Goal: Transaction & Acquisition: Purchase product/service

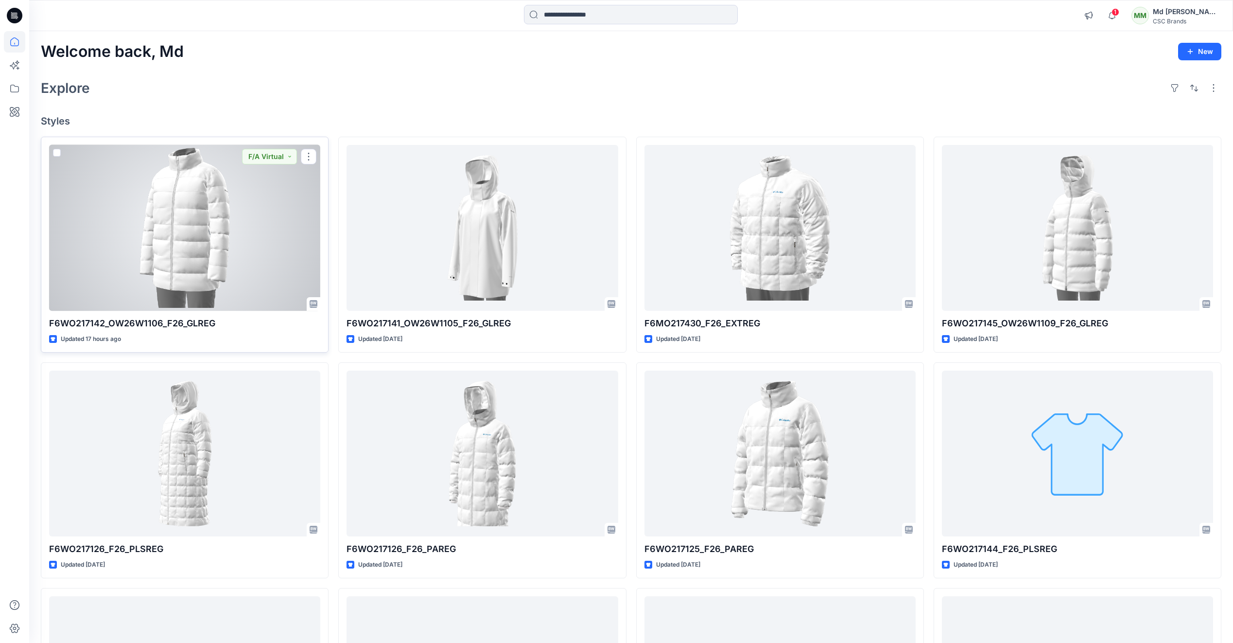
click at [181, 292] on div at bounding box center [184, 228] width 271 height 166
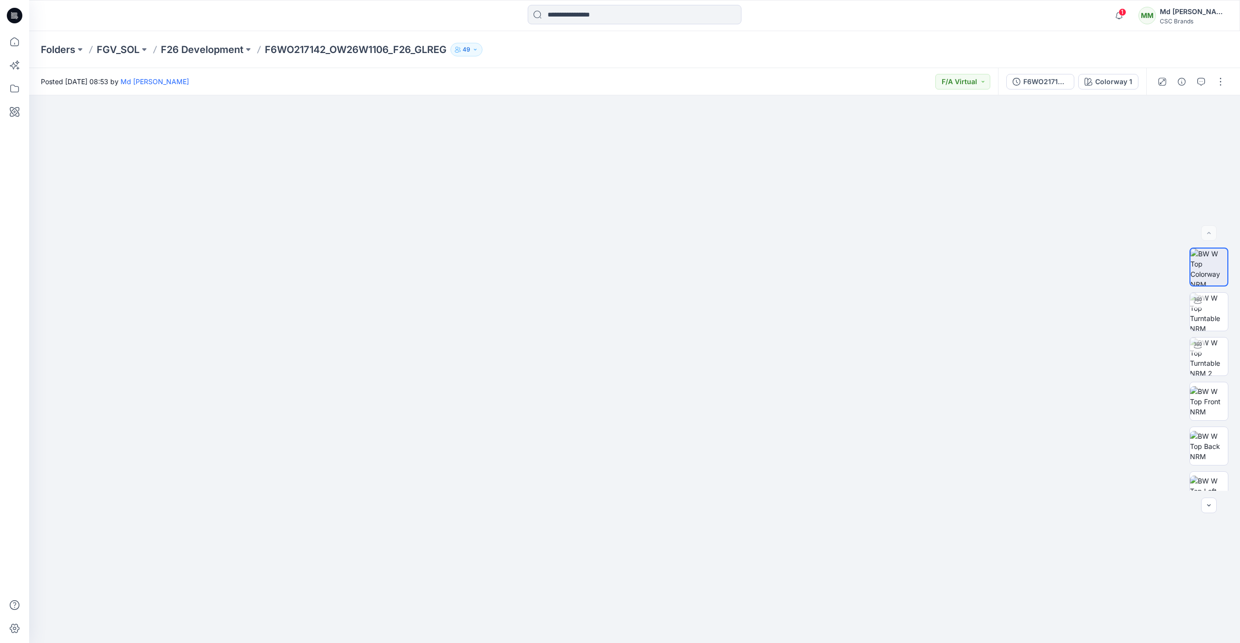
click at [17, 17] on icon at bounding box center [15, 16] width 16 height 16
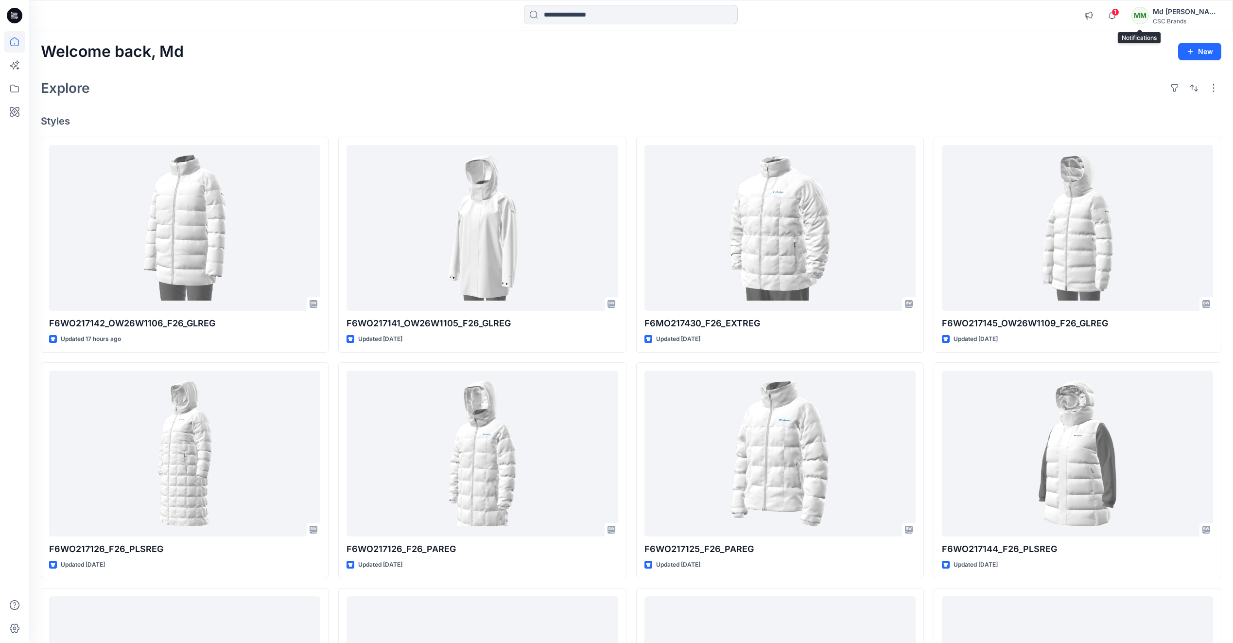
click at [1119, 14] on span "1" at bounding box center [1116, 12] width 8 height 8
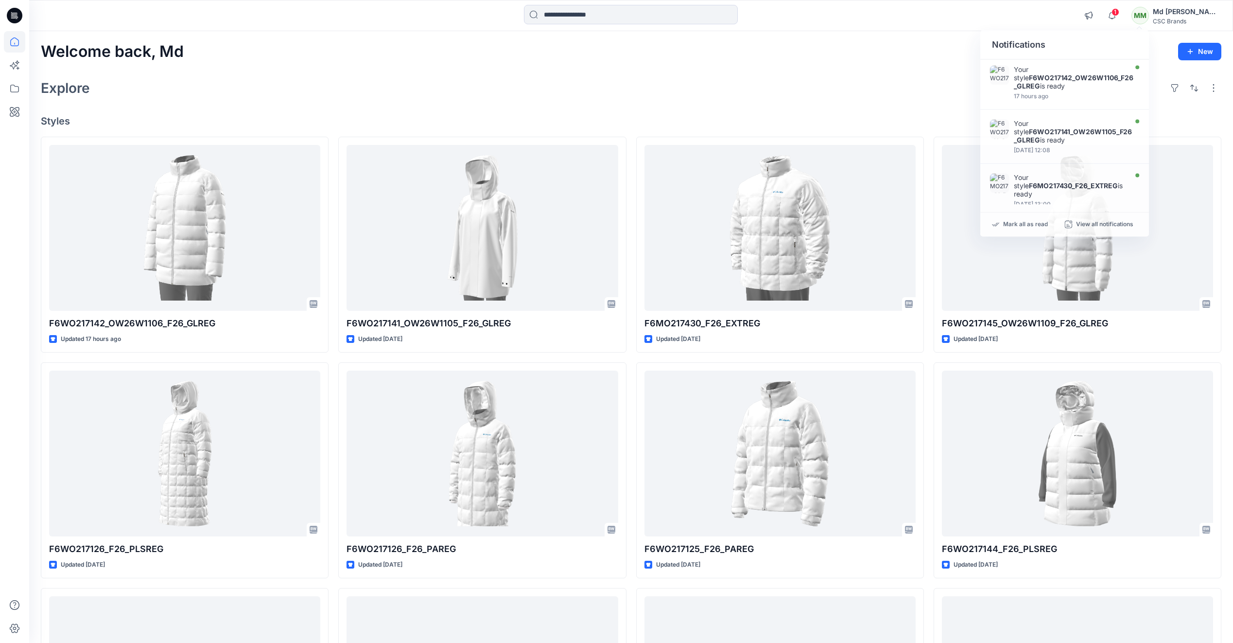
click at [908, 72] on div "Welcome back, Md New Explore Styles F6WO217142_OW26W1106_F26_GLREG Updated 17 h…" at bounding box center [631, 440] width 1204 height 819
